Goal: Check status: Check status

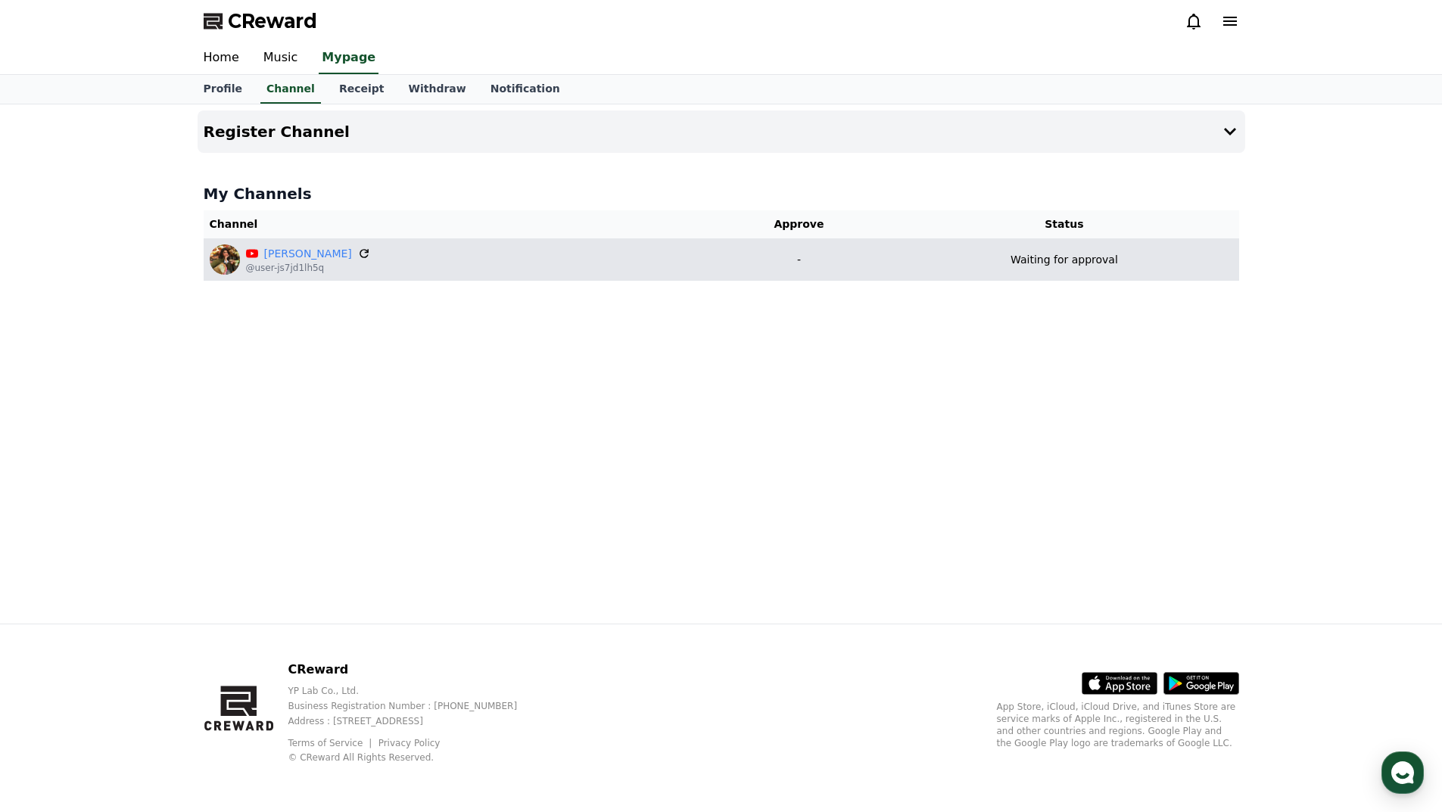
click at [360, 256] on icon at bounding box center [364, 253] width 9 height 9
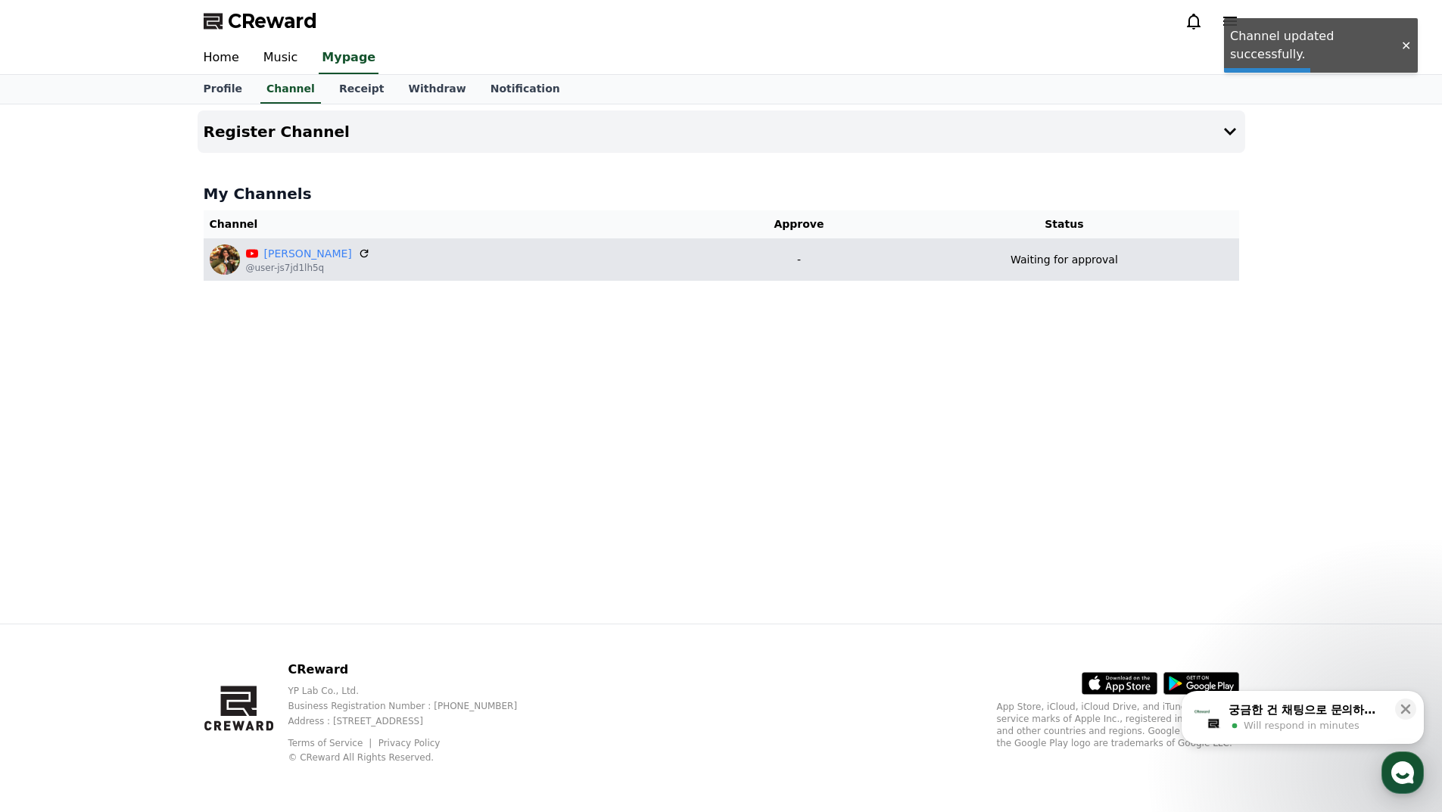
click at [1042, 261] on p "Waiting for approval" at bounding box center [1064, 260] width 107 height 16
drag, startPoint x: 1054, startPoint y: 262, endPoint x: 1145, endPoint y: 261, distance: 90.8
click at [1145, 261] on div "Waiting for approval" at bounding box center [1063, 260] width 337 height 16
click at [1142, 259] on div "Waiting for approval" at bounding box center [1063, 260] width 337 height 16
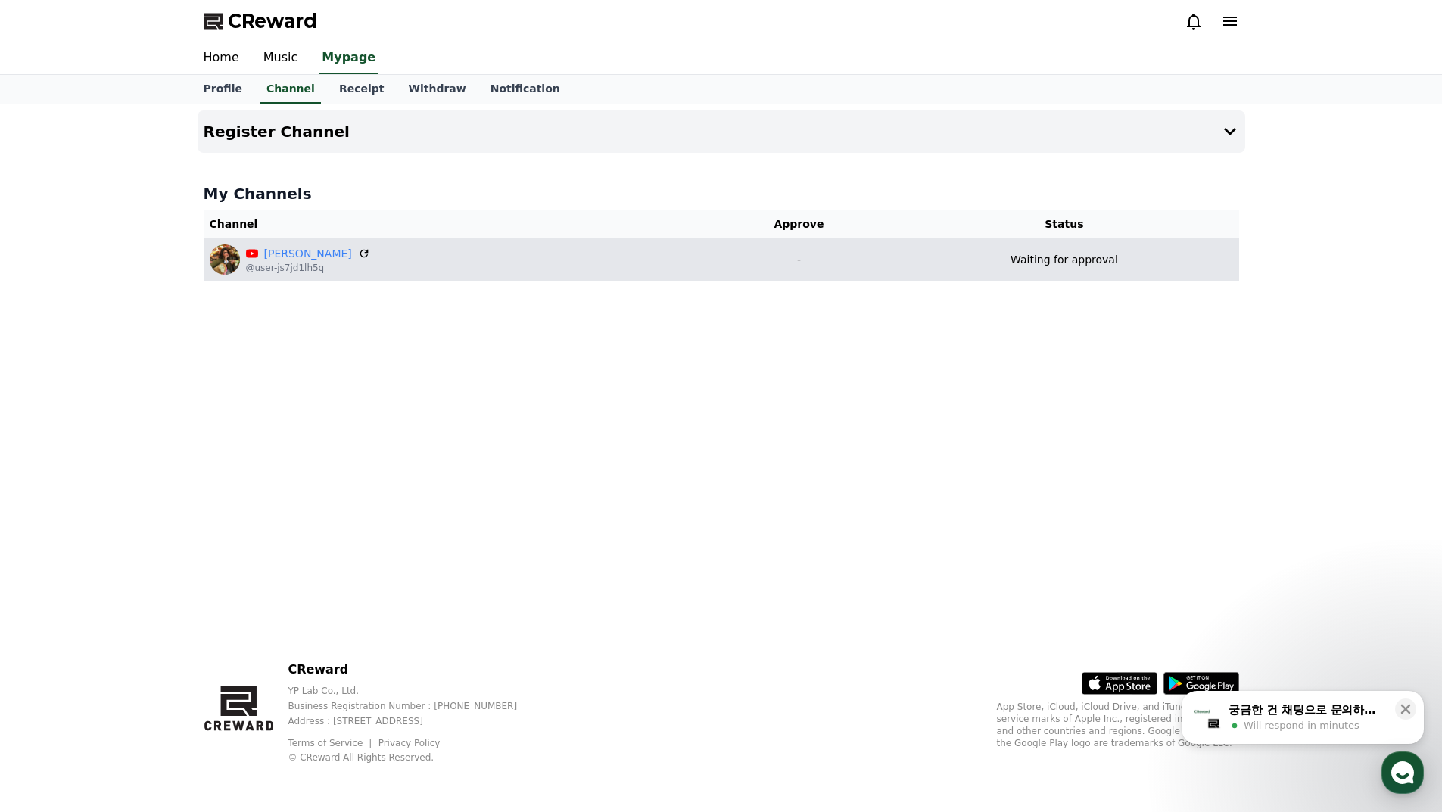
drag, startPoint x: 1029, startPoint y: 261, endPoint x: 973, endPoint y: 261, distance: 56.0
click at [973, 261] on div "Waiting for approval" at bounding box center [1063, 260] width 337 height 16
click at [1025, 261] on p "Waiting for approval" at bounding box center [1064, 260] width 107 height 16
drag, startPoint x: 1030, startPoint y: 261, endPoint x: 1129, endPoint y: 261, distance: 99.2
click at [1129, 261] on div "Waiting for approval" at bounding box center [1063, 260] width 337 height 16
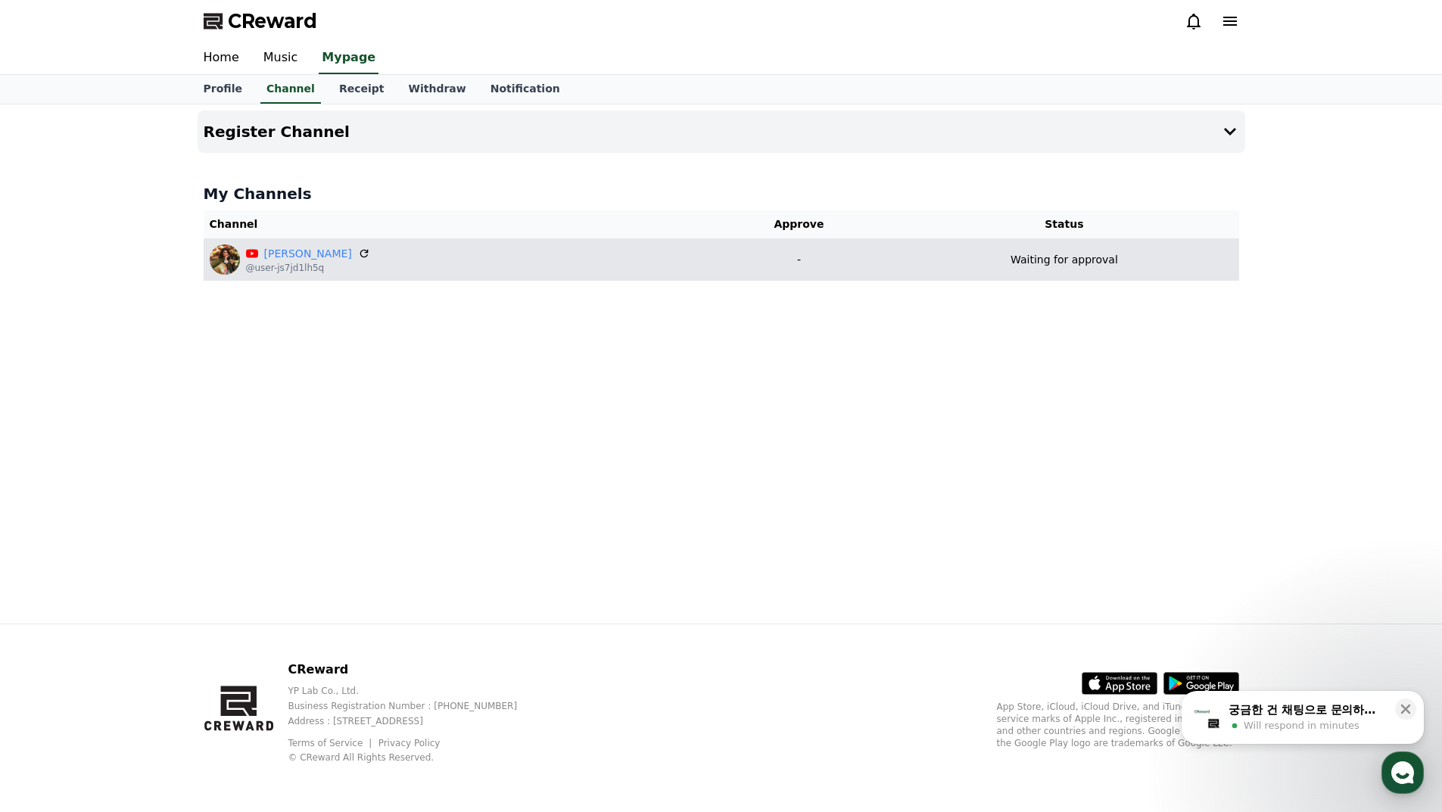
click at [1129, 261] on div "Waiting for approval" at bounding box center [1063, 260] width 337 height 16
drag, startPoint x: 995, startPoint y: 258, endPoint x: 1155, endPoint y: 260, distance: 159.7
click at [1155, 260] on div "Waiting for approval" at bounding box center [1063, 260] width 337 height 16
click at [1012, 264] on p "Waiting for approval" at bounding box center [1064, 260] width 107 height 16
drag, startPoint x: 1114, startPoint y: 260, endPoint x: 1132, endPoint y: 260, distance: 17.4
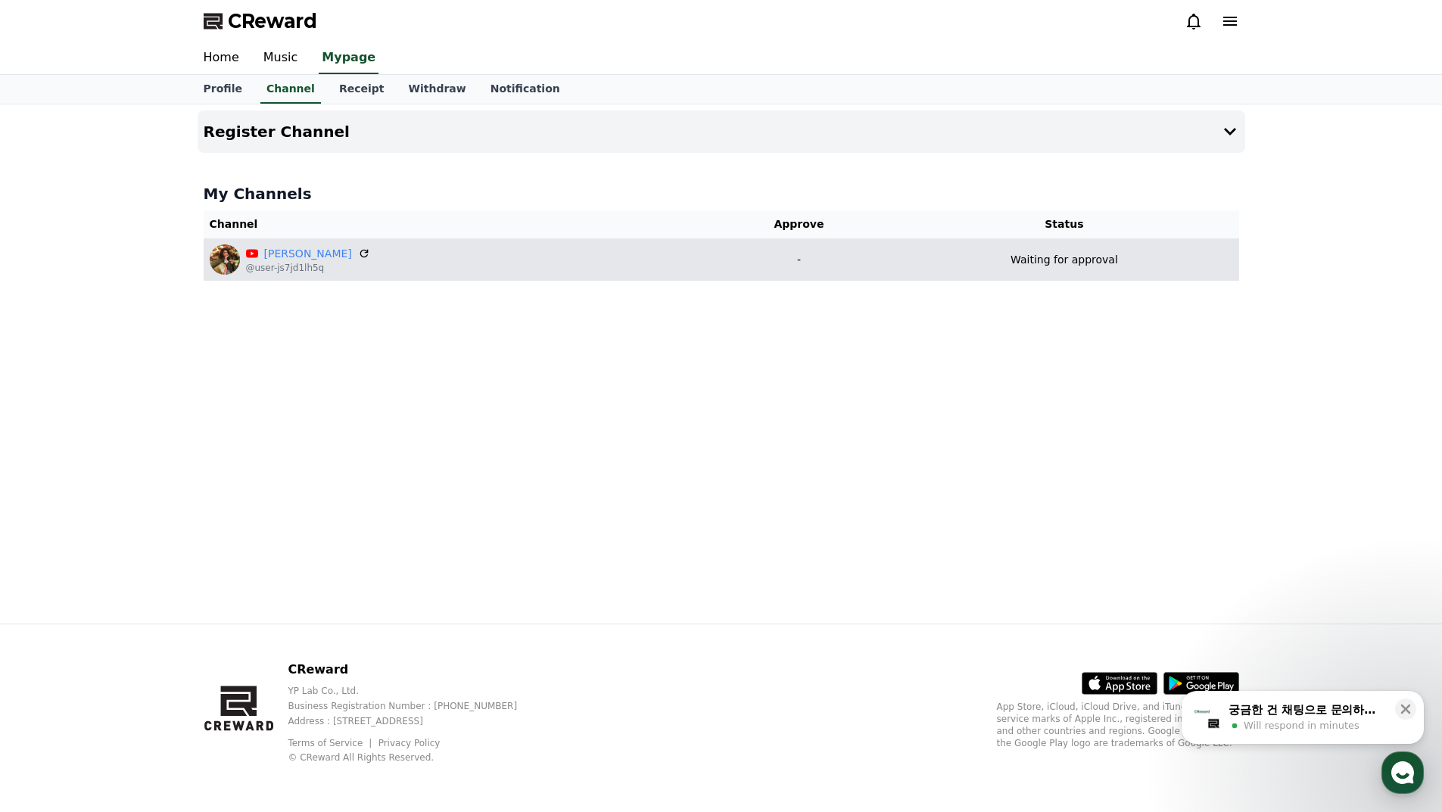
click at [1132, 260] on div "Waiting for approval" at bounding box center [1063, 260] width 337 height 16
drag, startPoint x: 1132, startPoint y: 260, endPoint x: 1029, endPoint y: 260, distance: 102.2
click at [1129, 260] on div "Waiting for approval" at bounding box center [1063, 260] width 337 height 16
click at [1011, 260] on p "Waiting for approval" at bounding box center [1064, 260] width 107 height 16
drag, startPoint x: 1002, startPoint y: 259, endPoint x: 1122, endPoint y: 259, distance: 119.6
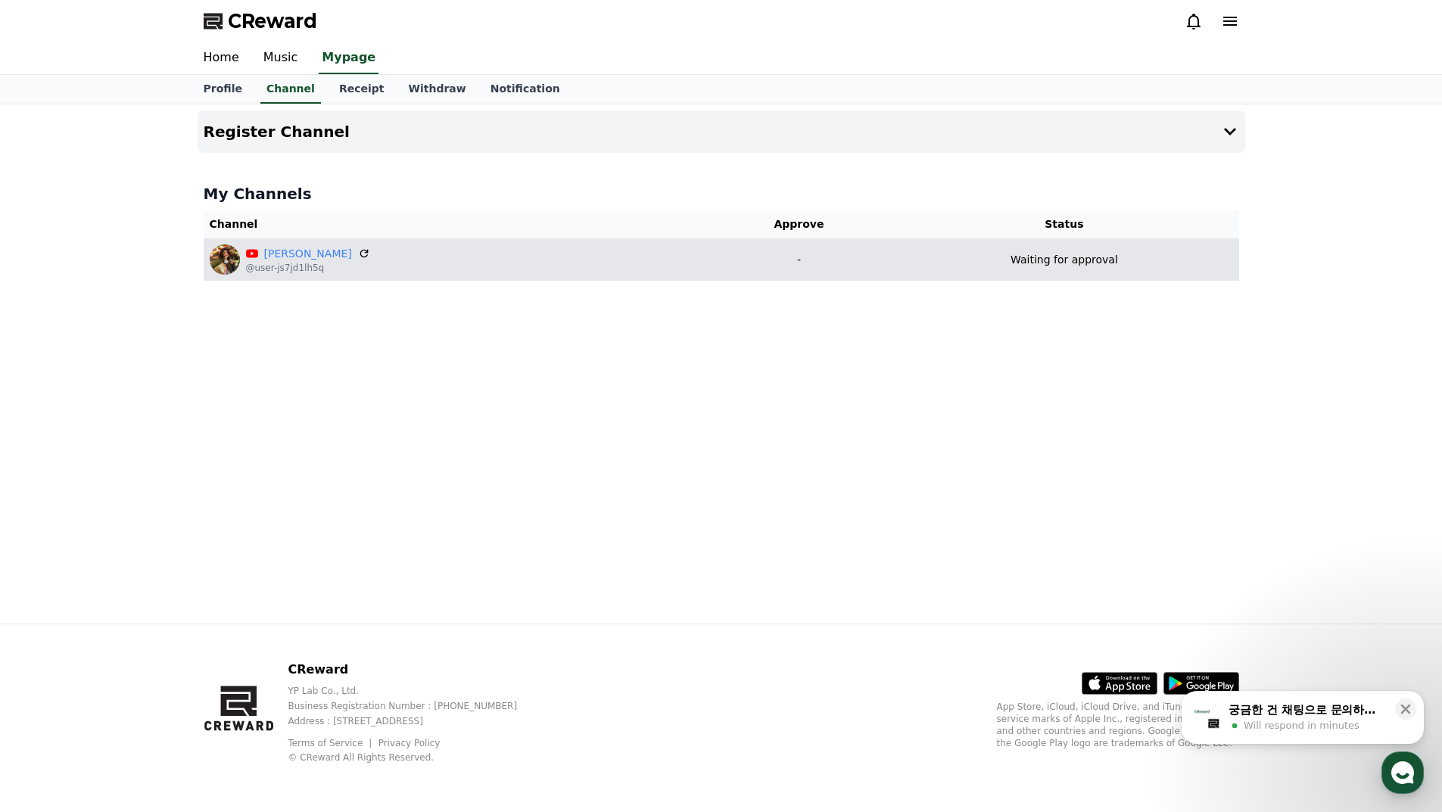
click at [1122, 259] on div "Waiting for approval" at bounding box center [1063, 260] width 337 height 16
drag, startPoint x: 1122, startPoint y: 259, endPoint x: 1101, endPoint y: 259, distance: 20.4
click at [1121, 259] on div "Waiting for approval" at bounding box center [1063, 260] width 337 height 16
click at [1019, 260] on p "Waiting for approval" at bounding box center [1064, 260] width 107 height 16
drag, startPoint x: 993, startPoint y: 260, endPoint x: 1135, endPoint y: 260, distance: 141.5
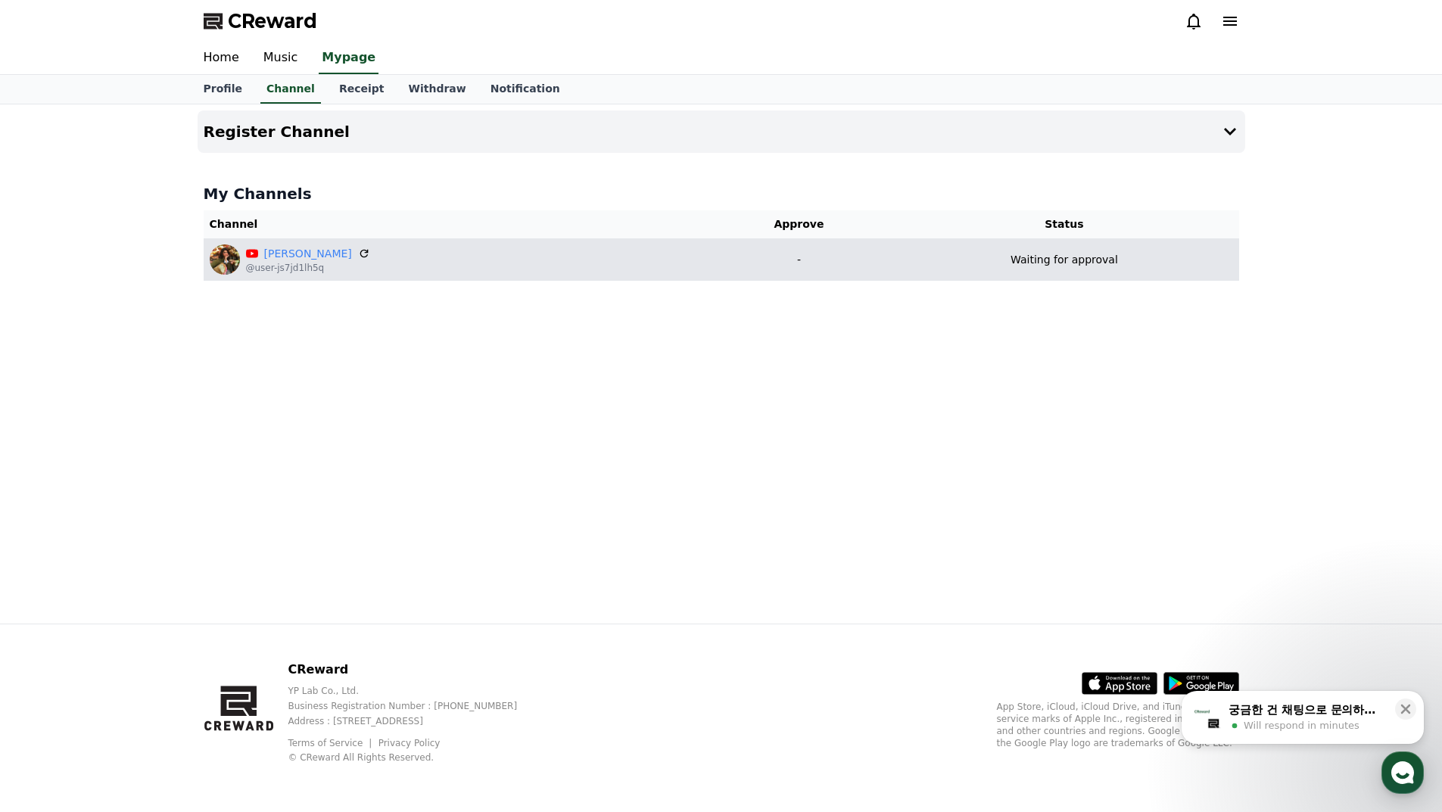
click at [1135, 260] on div "Waiting for approval" at bounding box center [1063, 260] width 337 height 16
click at [1080, 260] on p "Waiting for approval" at bounding box center [1064, 260] width 107 height 16
click at [1045, 263] on p "Waiting for approval" at bounding box center [1064, 260] width 107 height 16
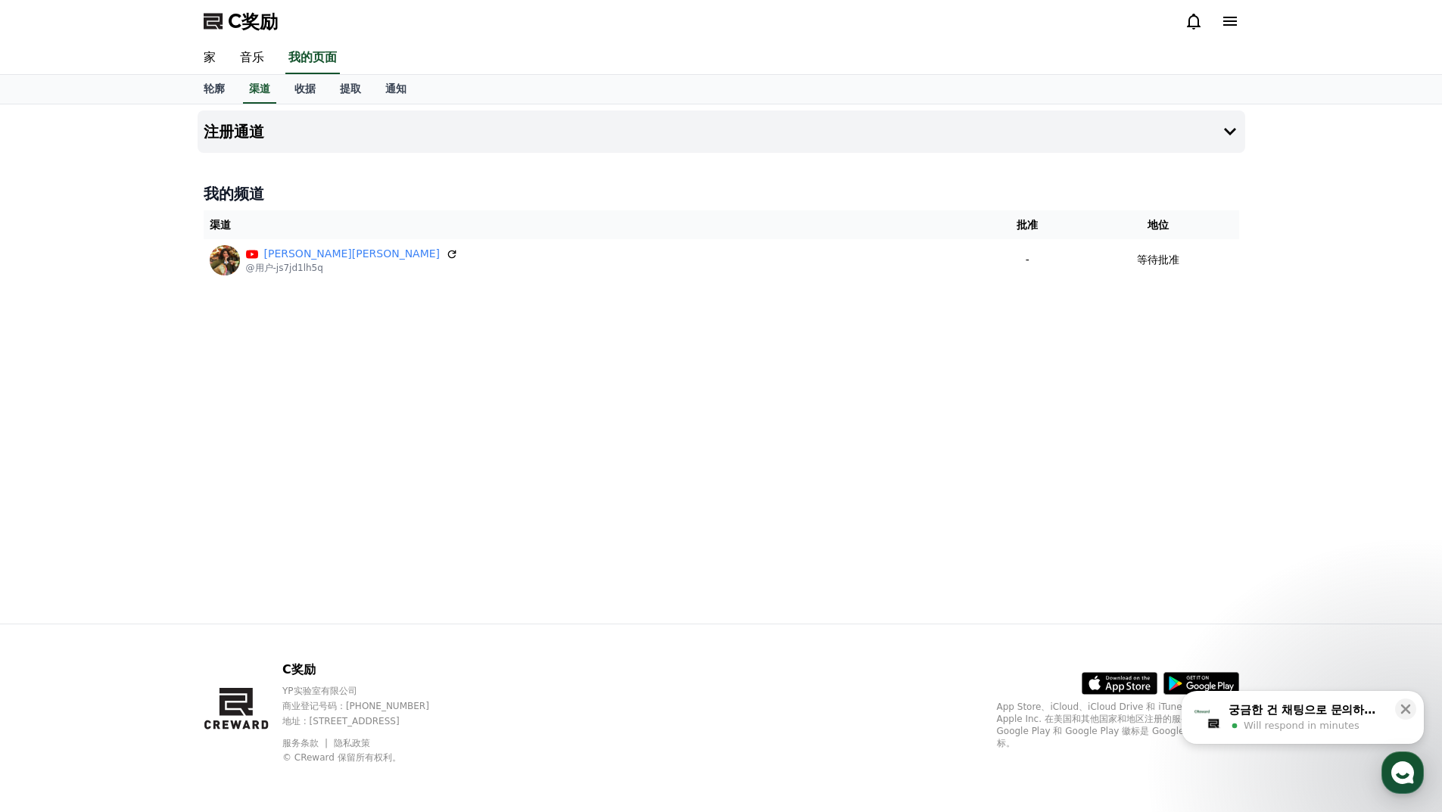
click at [1273, 244] on div "注册通道 我的频道 渠道 批准 地位 [PERSON_NAME]莎·法[PERSON_NAME] @用户-js7jd1lh5q - 等待批准" at bounding box center [721, 363] width 1442 height 519
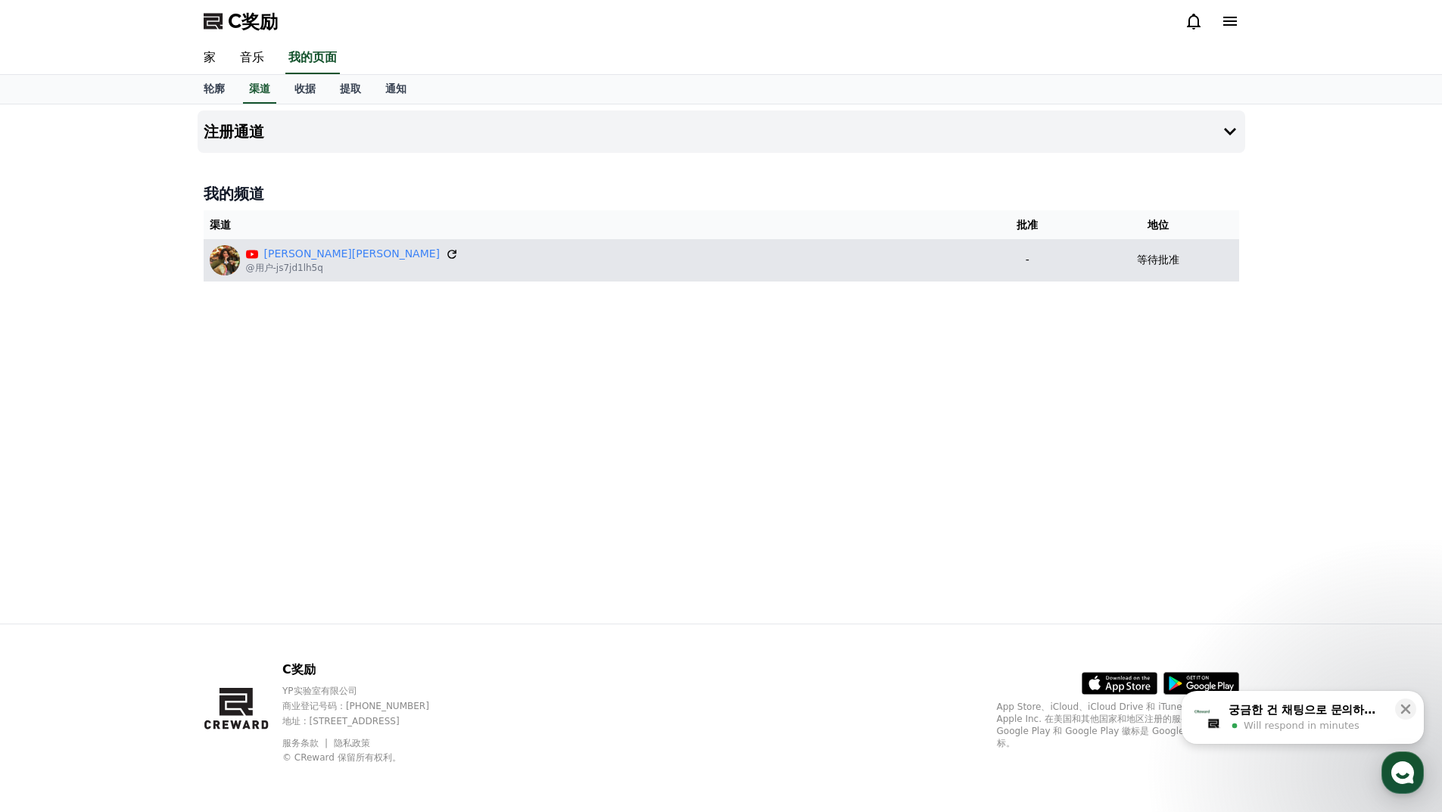
click at [447, 253] on icon at bounding box center [451, 254] width 9 height 9
click at [447, 256] on icon at bounding box center [451, 254] width 9 height 9
click at [1137, 260] on font "等待批准" at bounding box center [1158, 260] width 42 height 12
click at [1137, 263] on font "等待批准" at bounding box center [1158, 260] width 42 height 12
click at [1145, 263] on div "等待批准" at bounding box center [1158, 260] width 150 height 16
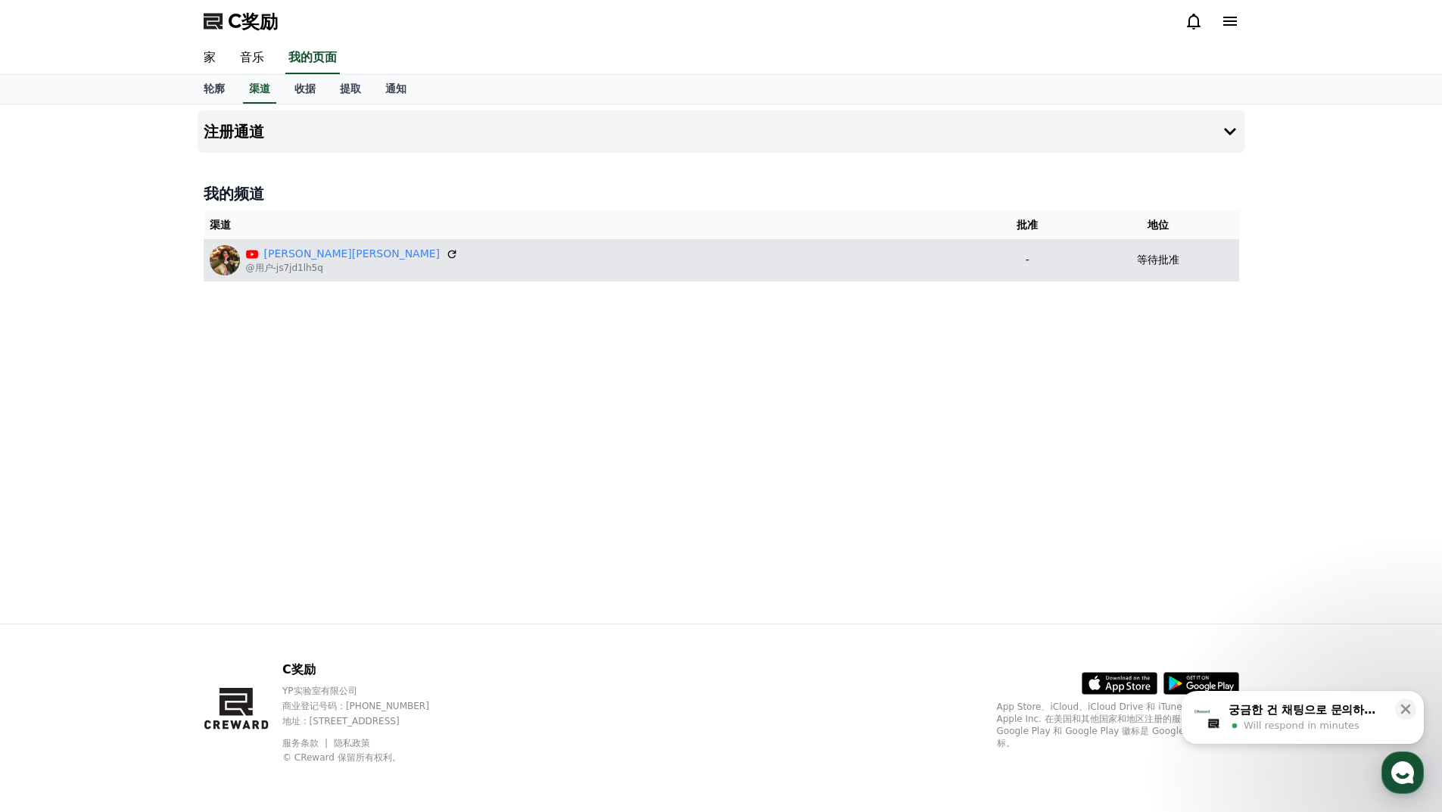
click at [1137, 262] on font "等待批准" at bounding box center [1158, 260] width 42 height 12
drag, startPoint x: 1141, startPoint y: 262, endPoint x: 1129, endPoint y: 260, distance: 11.6
click at [1137, 260] on font "等待批准" at bounding box center [1158, 260] width 42 height 12
drag, startPoint x: 1126, startPoint y: 260, endPoint x: 1092, endPoint y: 257, distance: 33.4
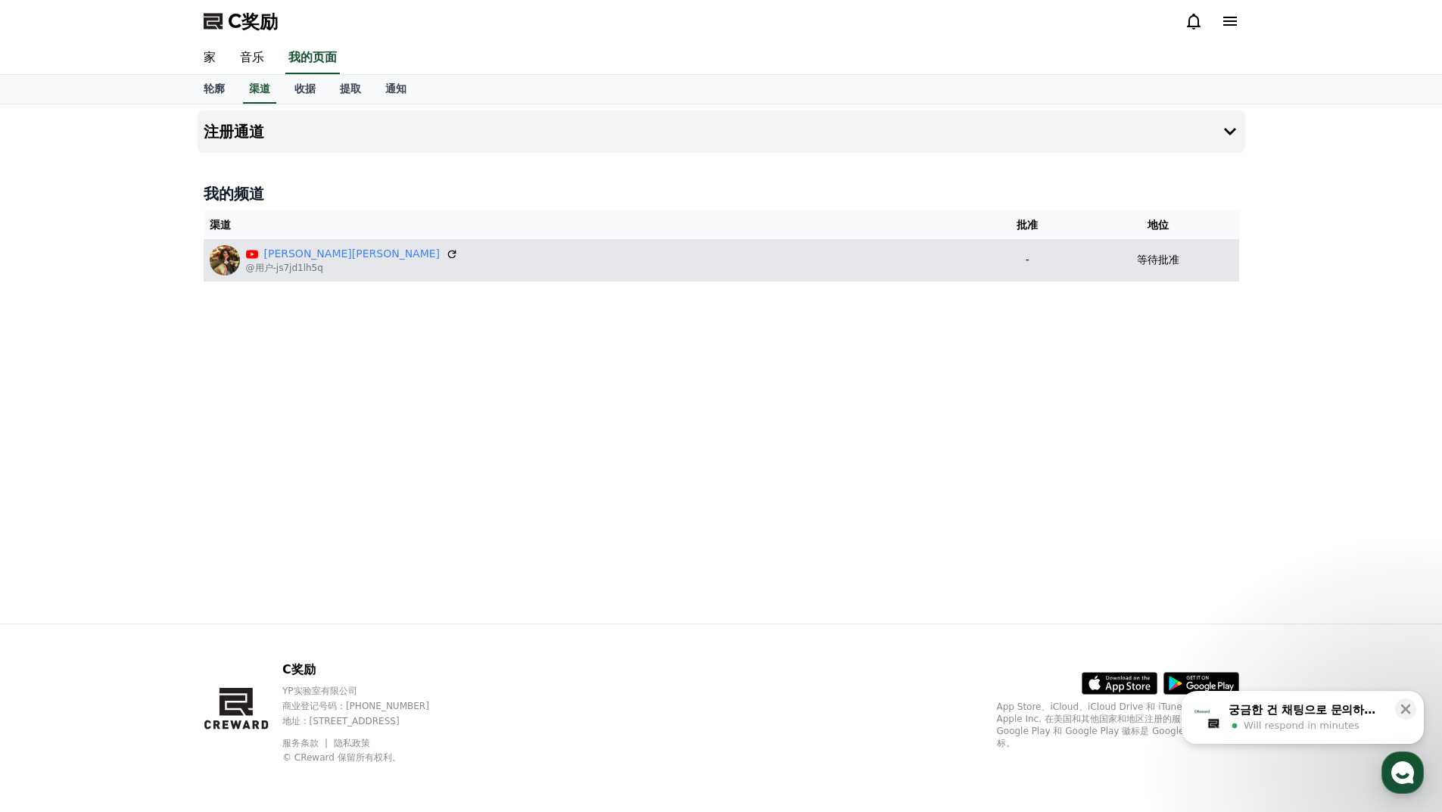
click at [1137, 260] on font "等待批准" at bounding box center [1158, 260] width 42 height 12
click at [1092, 257] on div "等待批准" at bounding box center [1158, 260] width 150 height 16
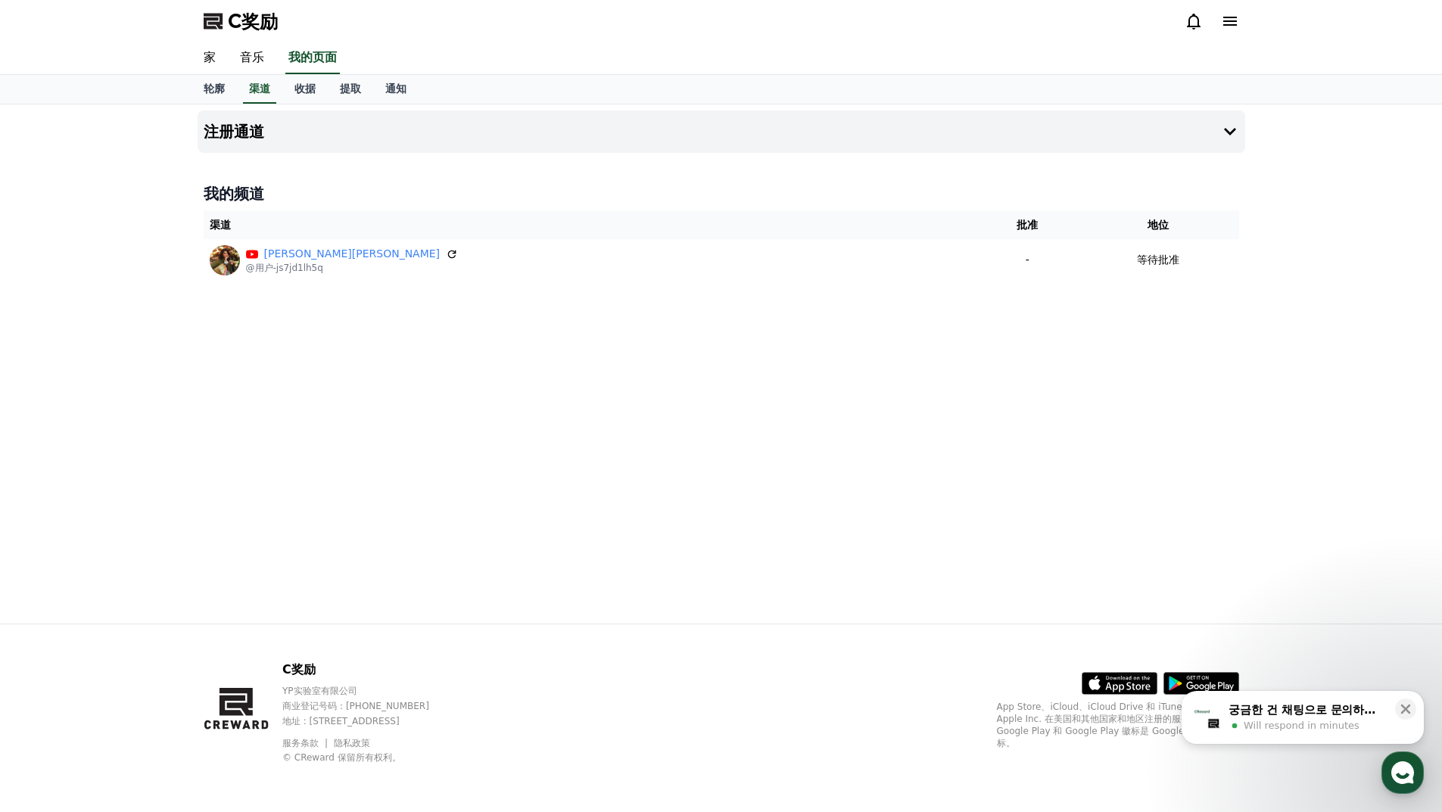
click at [1307, 201] on div "注册通道 我的频道 渠道 批准 地位 [PERSON_NAME]莎·法[PERSON_NAME] @用户-js7jd1lh5q - 等待批准" at bounding box center [721, 363] width 1442 height 519
